Goal: Find specific page/section

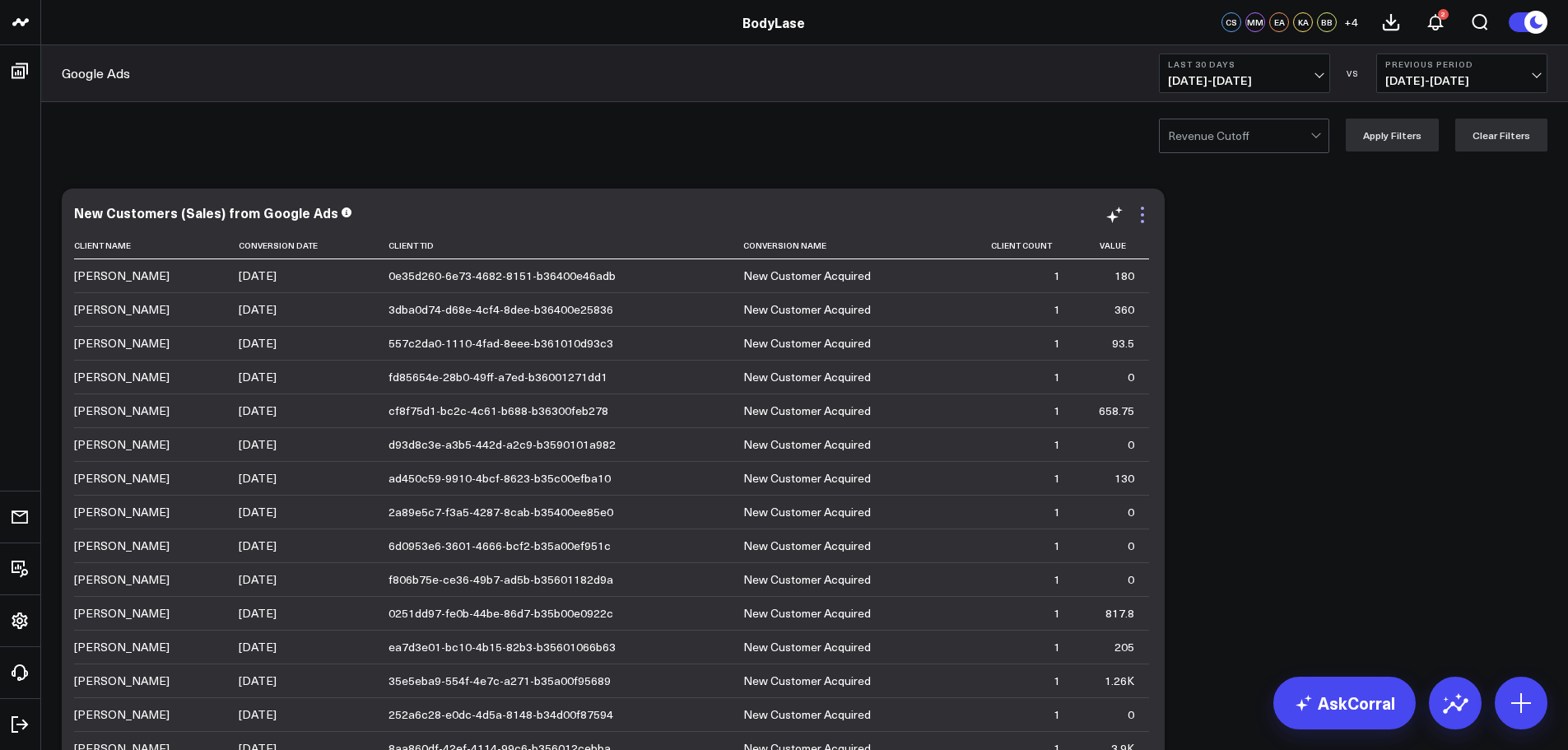
click at [1147, 215] on icon at bounding box center [1142, 214] width 20 height 20
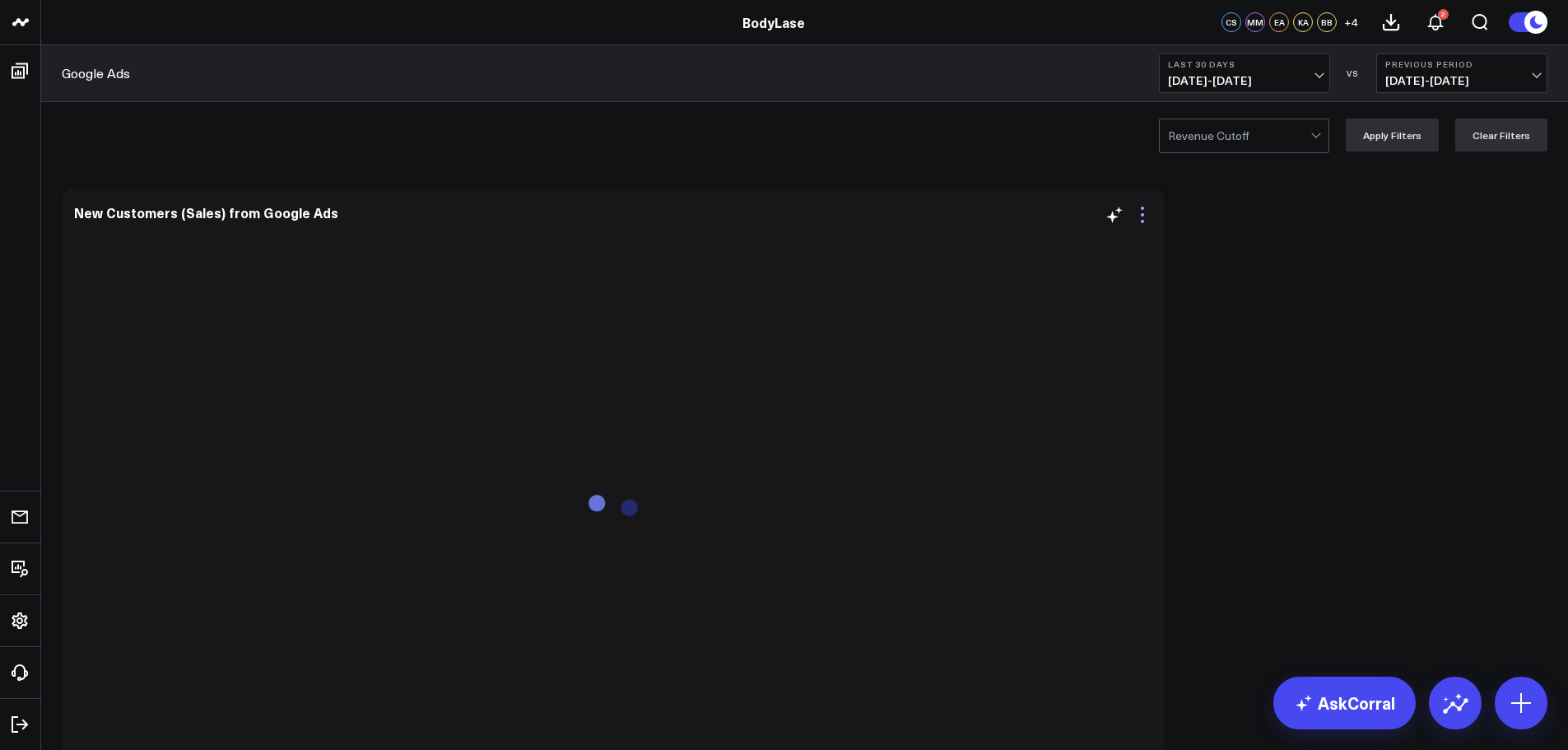
click at [1145, 219] on icon at bounding box center [1142, 214] width 20 height 20
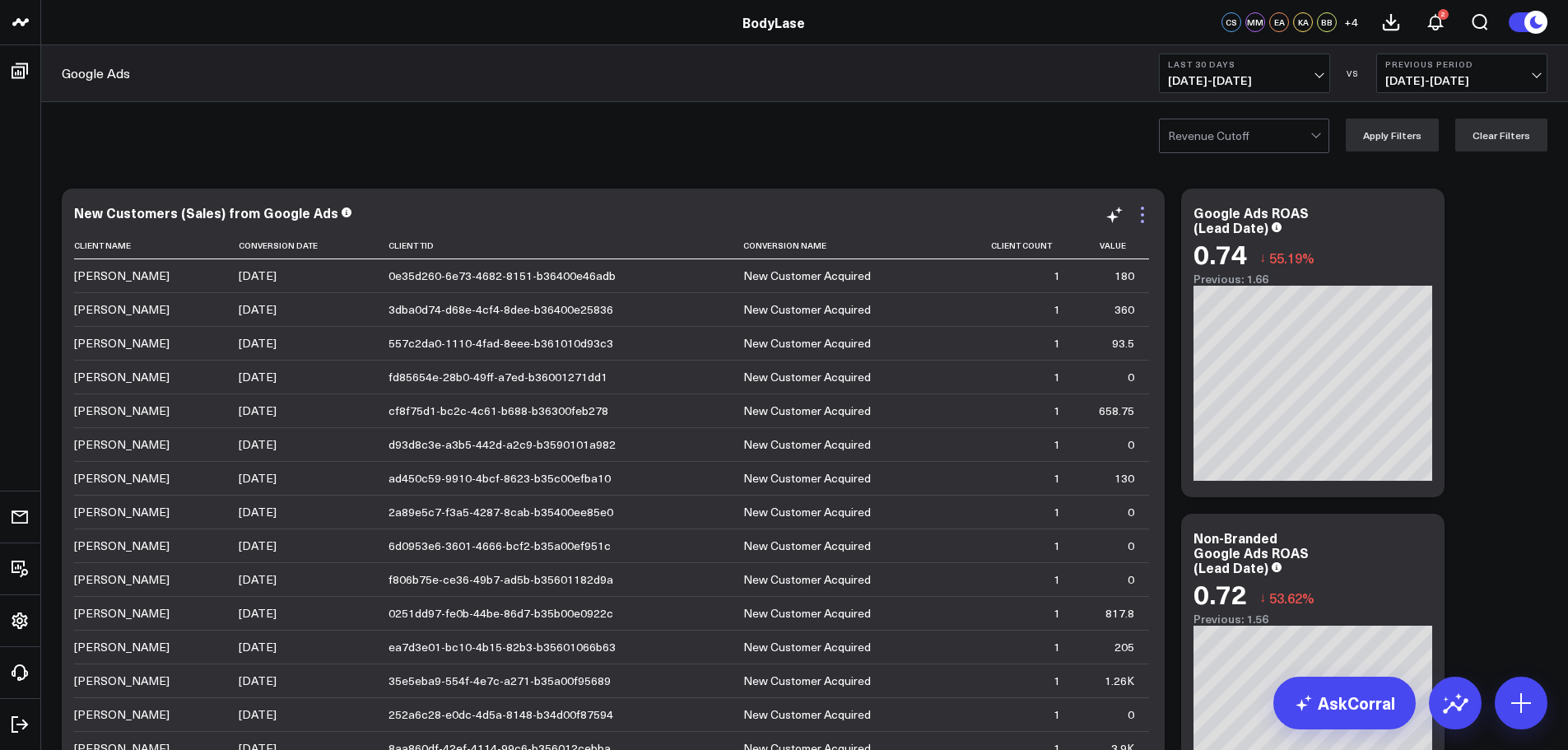
click at [1142, 219] on icon at bounding box center [1142, 214] width 20 height 20
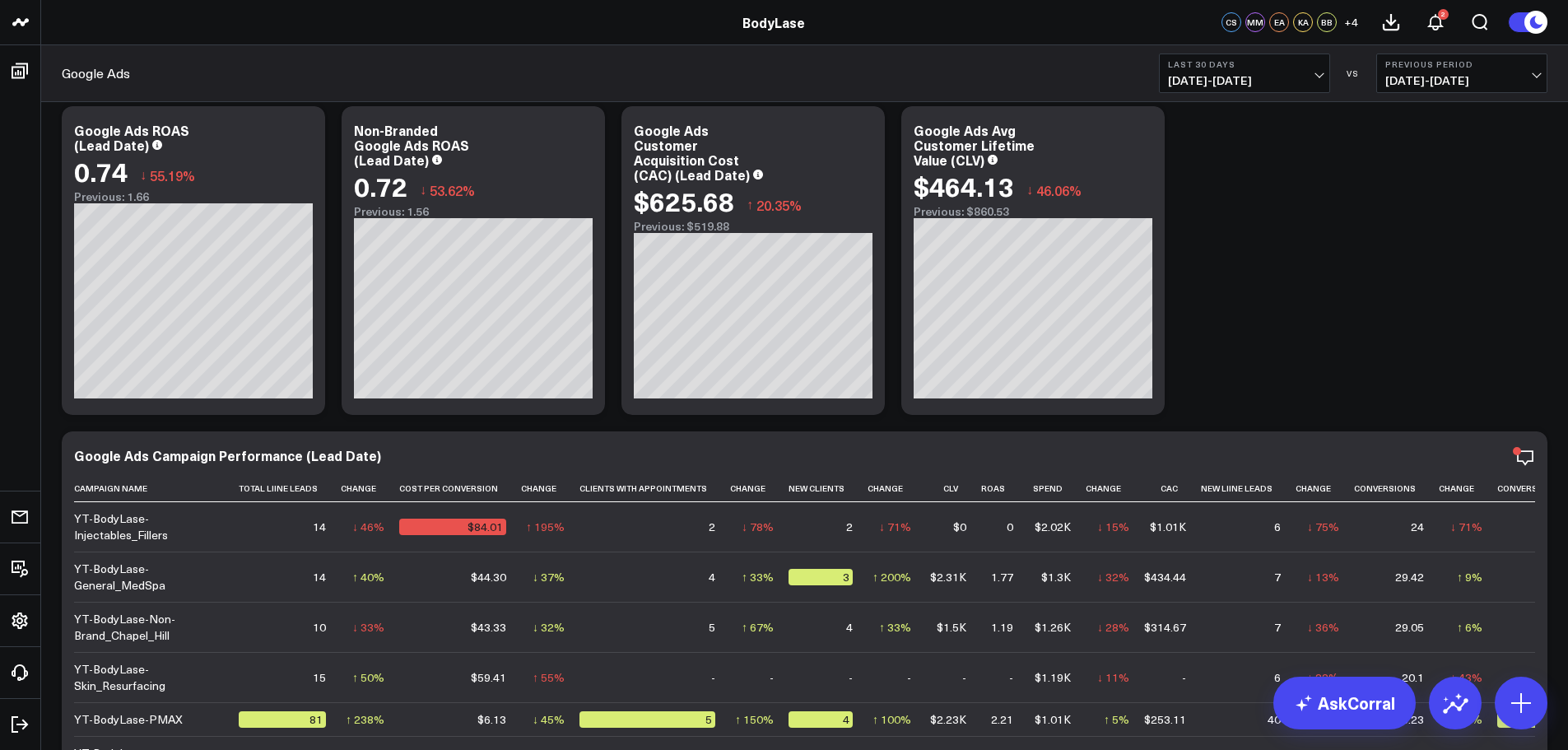
scroll to position [164, 0]
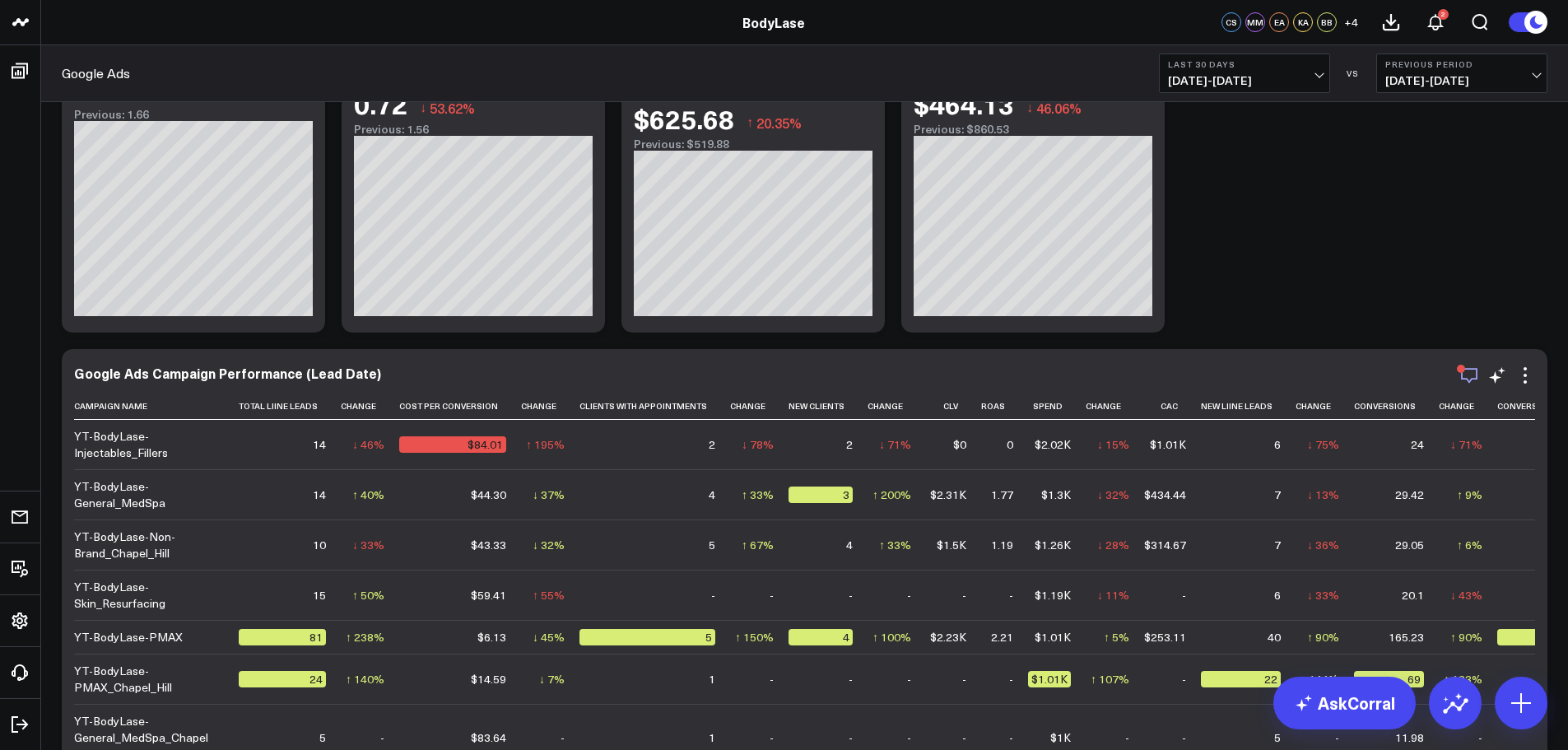
click at [1474, 377] on icon "button" at bounding box center [1469, 375] width 20 height 20
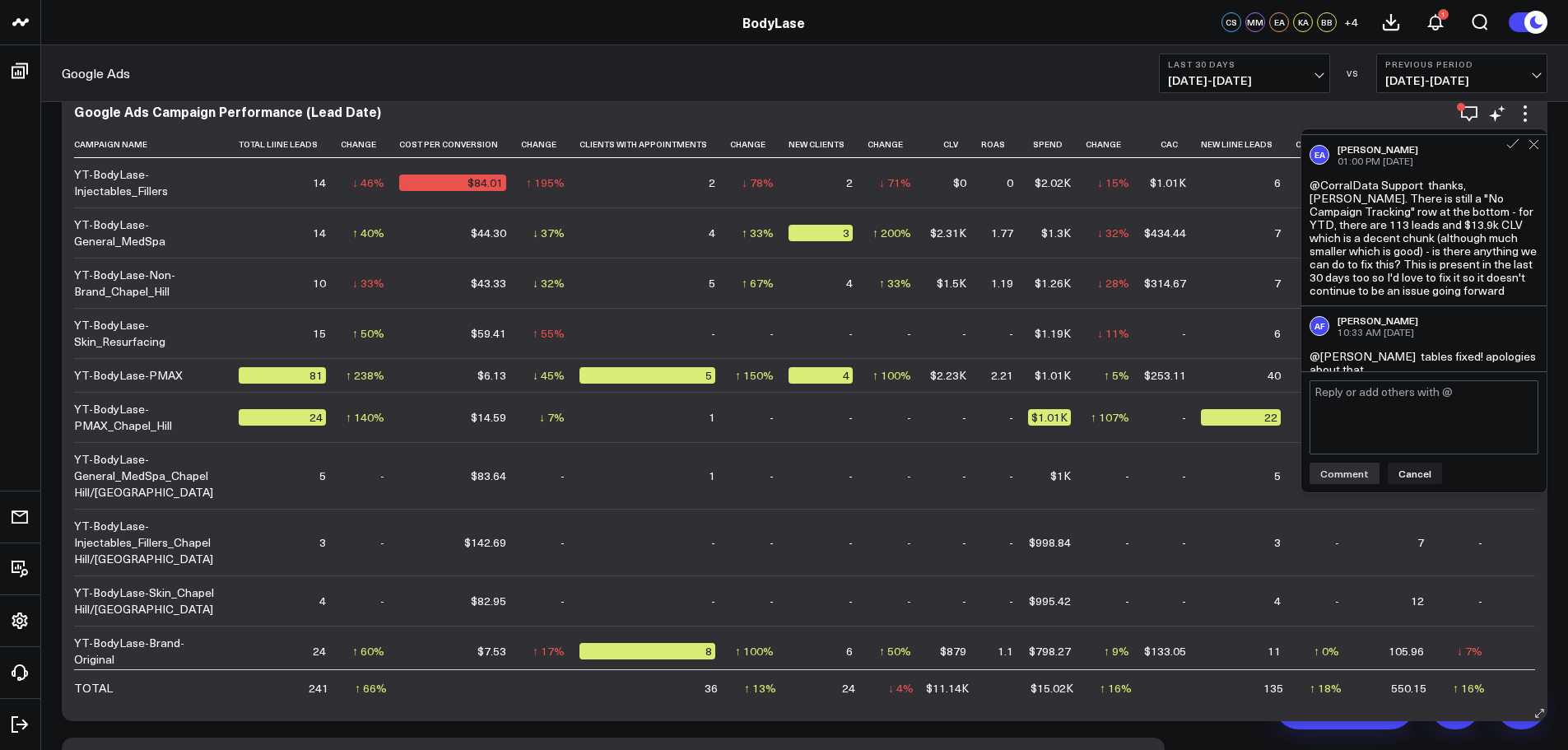
scroll to position [412, 0]
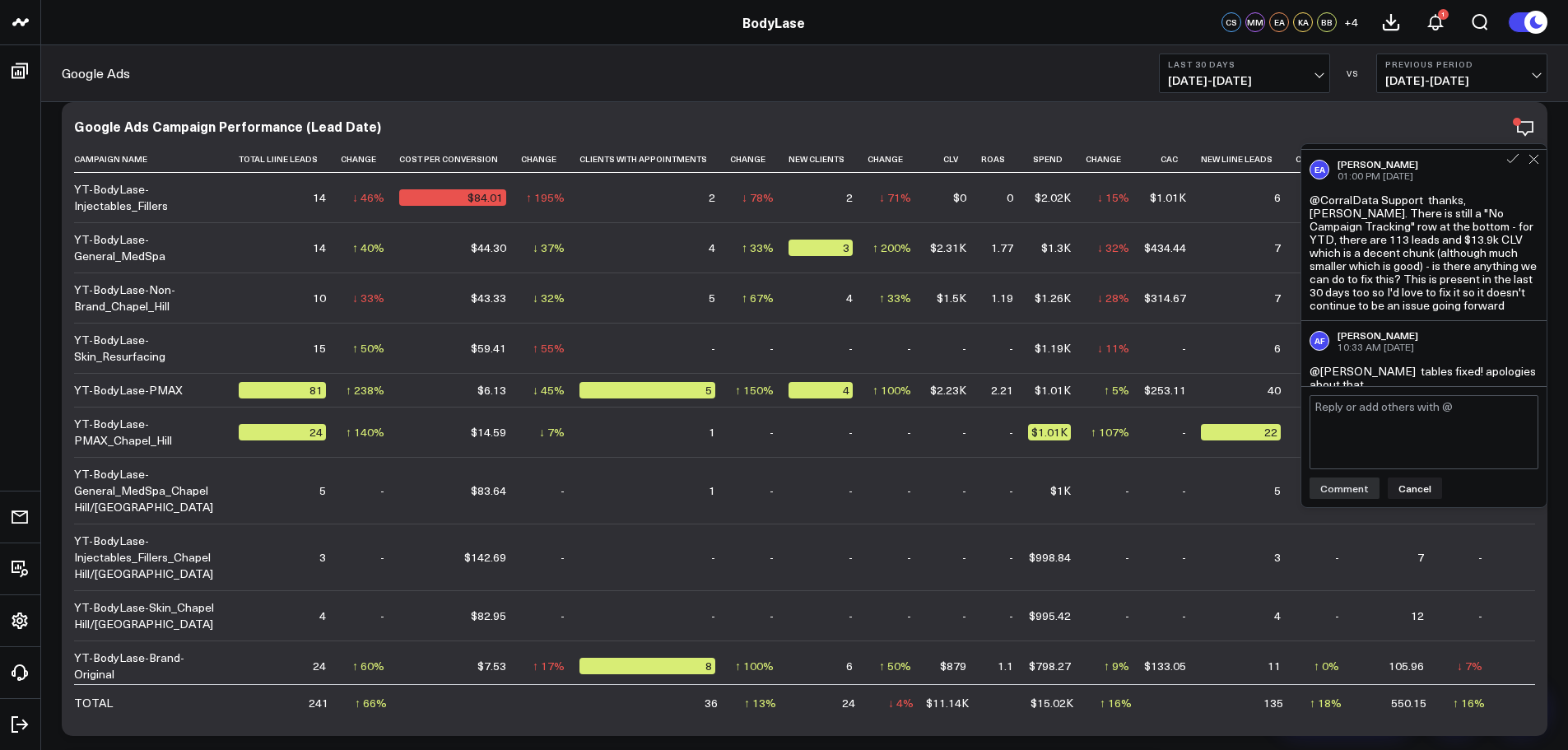
click at [852, 68] on div "Google Ads Last 30 Days 09/01/25 - 09/30/25 VS Previous Period 08/02/25 - 08/31…" at bounding box center [804, 74] width 1526 height 57
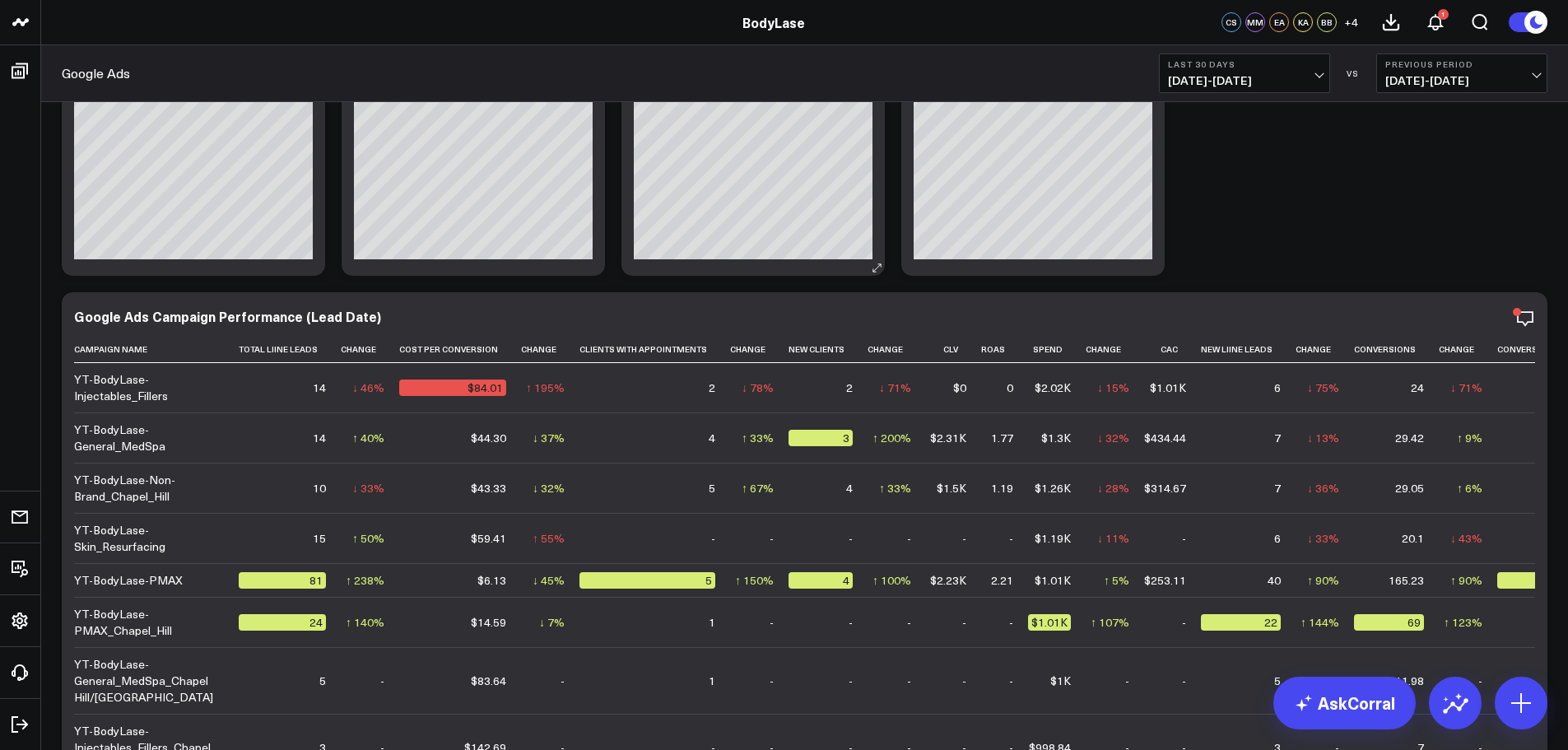
scroll to position [247, 0]
